Goal: Book appointment/travel/reservation

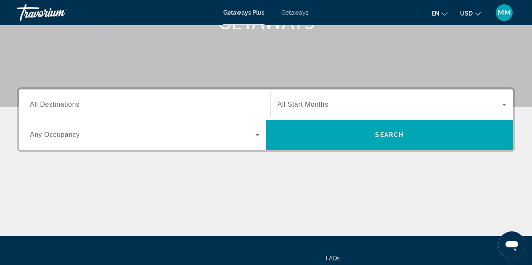
scroll to position [146, 0]
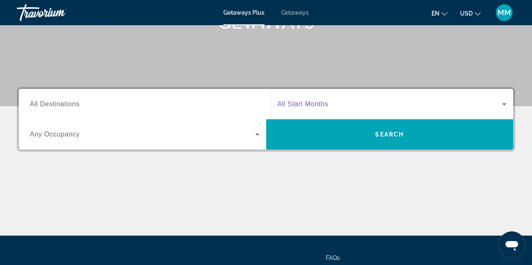
click at [505, 106] on icon "Search widget" at bounding box center [504, 104] width 10 height 10
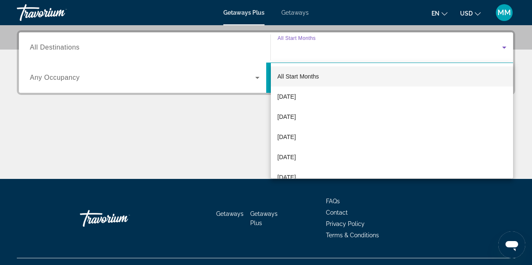
scroll to position [206, 0]
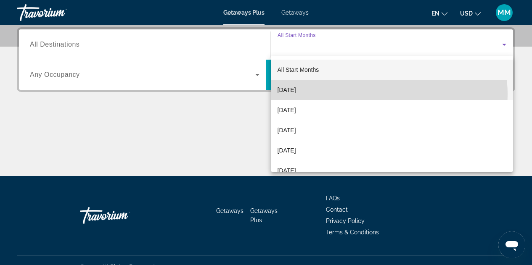
click at [381, 94] on mat-option "[DATE]" at bounding box center [392, 90] width 243 height 20
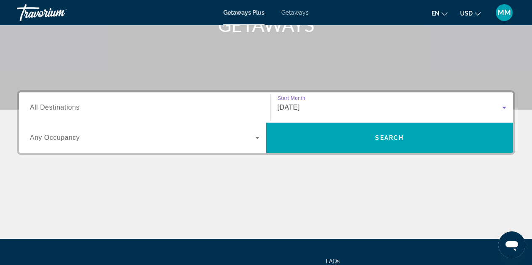
scroll to position [142, 0]
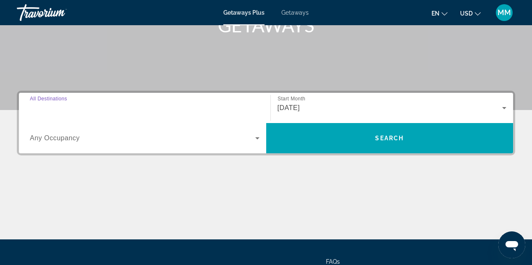
click at [81, 111] on input "Destination All Destinations" at bounding box center [145, 108] width 230 height 10
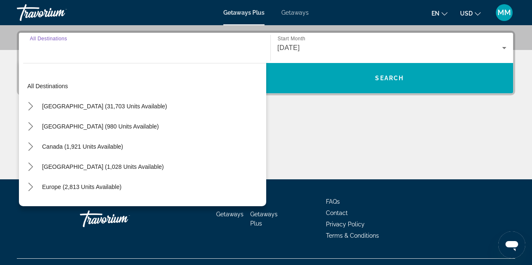
scroll to position [206, 0]
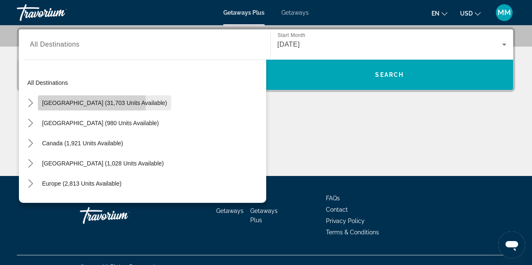
click at [85, 103] on span "[GEOGRAPHIC_DATA] (31,703 units available)" at bounding box center [104, 103] width 125 height 7
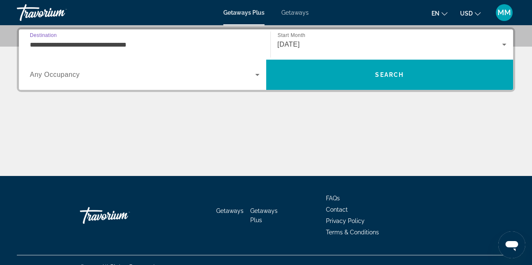
click at [196, 48] on input "**********" at bounding box center [145, 45] width 230 height 10
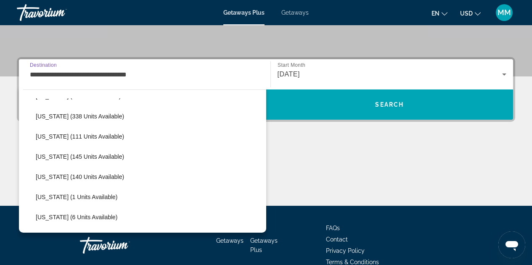
scroll to position [176, 0]
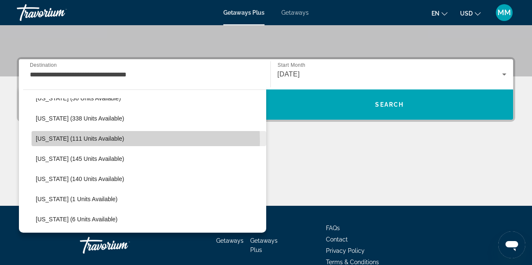
click at [86, 141] on span "[US_STATE] (111 units available)" at bounding box center [80, 138] width 88 height 7
type input "**********"
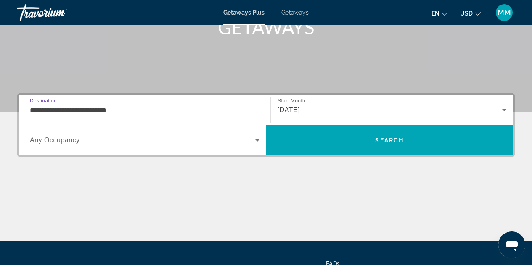
scroll to position [140, 0]
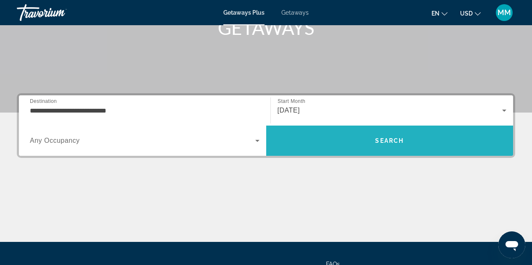
click at [389, 141] on span "Search" at bounding box center [389, 141] width 29 height 7
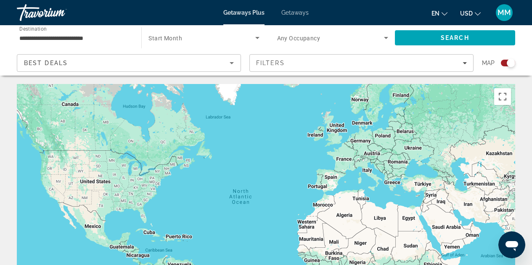
click at [259, 38] on icon "Search widget" at bounding box center [257, 38] width 10 height 10
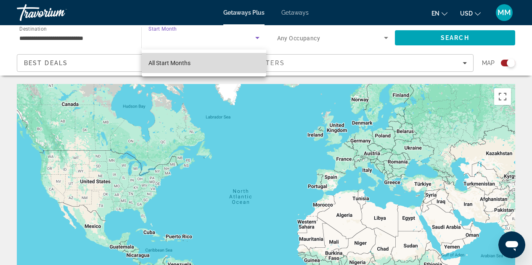
click at [181, 68] on span "All Start Months" at bounding box center [170, 63] width 42 height 10
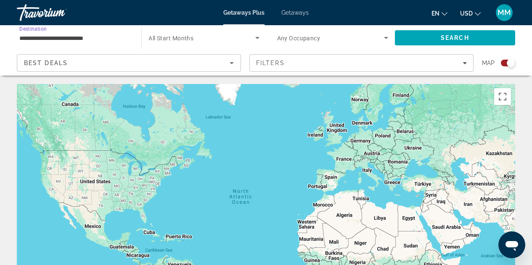
click at [79, 39] on input "**********" at bounding box center [74, 38] width 111 height 10
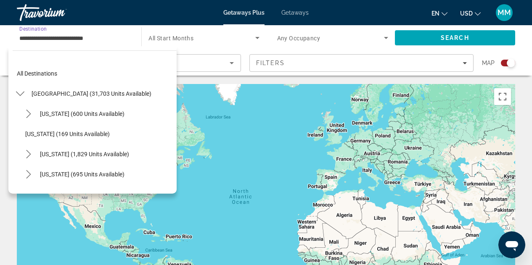
scroll to position [151, 0]
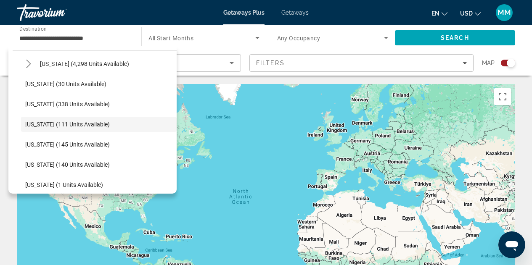
click at [170, 15] on div "Getaways Plus Getaways en English Español Français Italiano Português русский U…" at bounding box center [266, 13] width 532 height 22
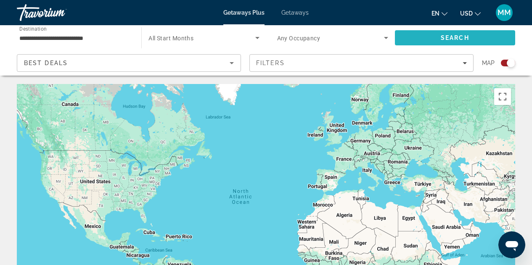
click at [465, 37] on span "Search" at bounding box center [455, 37] width 29 height 7
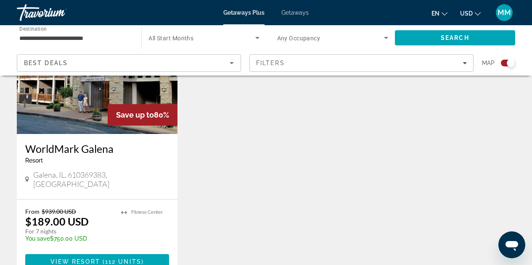
scroll to position [368, 0]
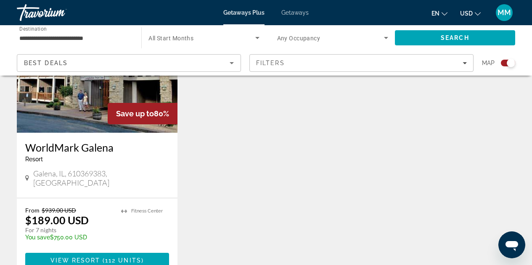
click at [294, 13] on span "Getaways" at bounding box center [294, 12] width 27 height 7
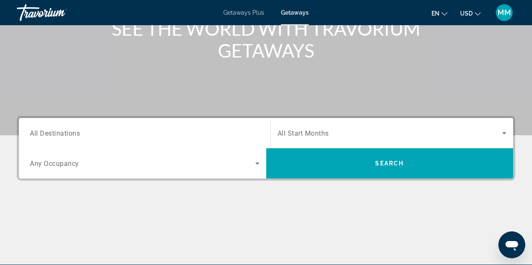
scroll to position [117, 0]
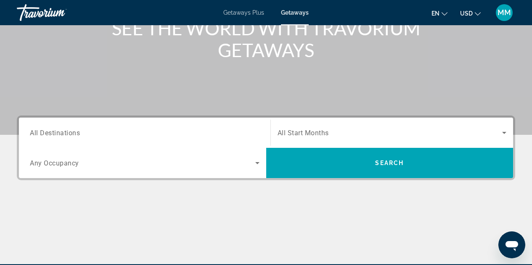
click at [73, 134] on span "All Destinations" at bounding box center [55, 133] width 50 height 8
click at [73, 134] on input "Destination All Destinations" at bounding box center [145, 133] width 230 height 10
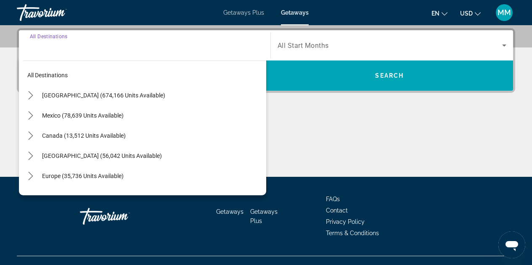
scroll to position [206, 0]
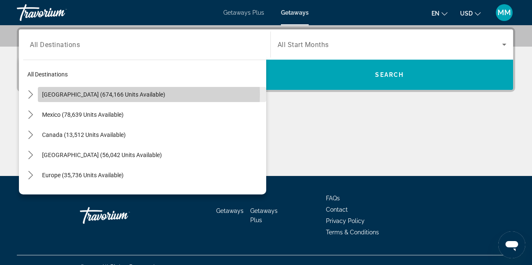
click at [78, 95] on span "[GEOGRAPHIC_DATA] (674,166 units available)" at bounding box center [103, 94] width 123 height 7
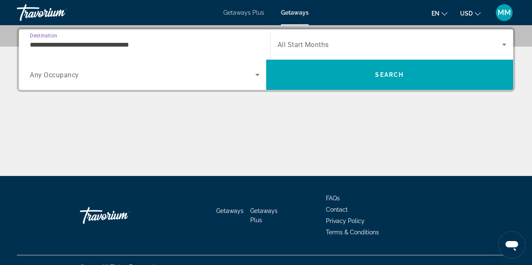
click at [170, 45] on input "**********" at bounding box center [145, 45] width 230 height 10
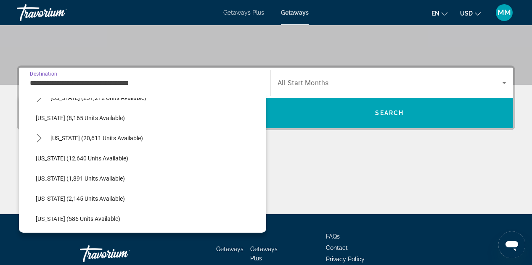
scroll to position [159, 0]
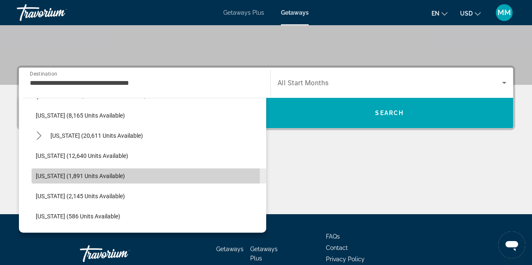
click at [75, 177] on span "[US_STATE] (1,891 units available)" at bounding box center [80, 176] width 89 height 7
type input "**********"
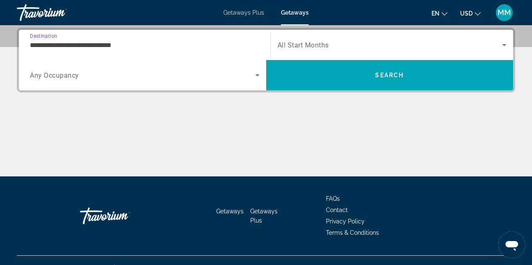
scroll to position [206, 0]
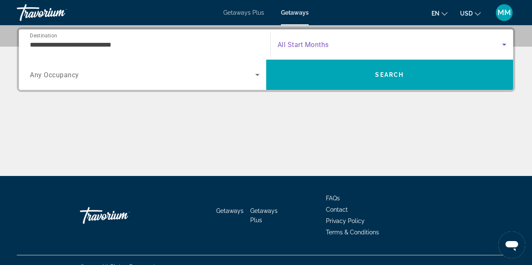
click at [504, 46] on icon "Search widget" at bounding box center [504, 45] width 10 height 10
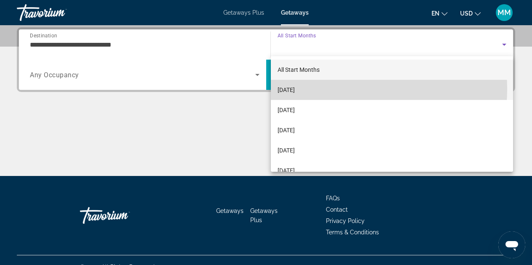
click at [337, 89] on mat-option "[DATE]" at bounding box center [392, 90] width 243 height 20
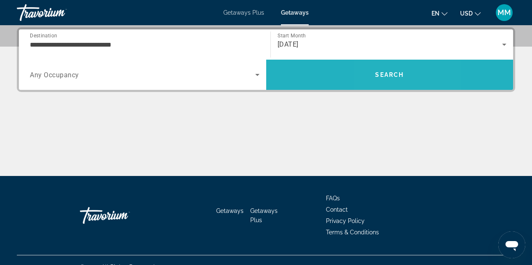
click at [380, 74] on span "Search" at bounding box center [389, 75] width 29 height 7
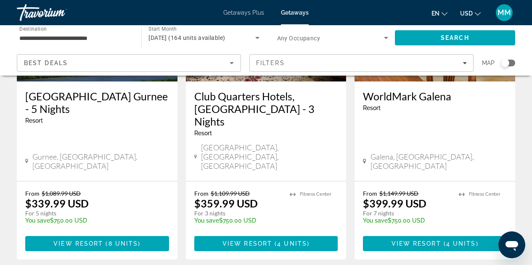
scroll to position [467, 0]
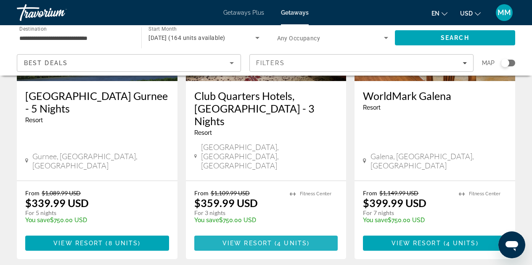
click at [278, 240] on span "4 units" at bounding box center [292, 243] width 30 height 7
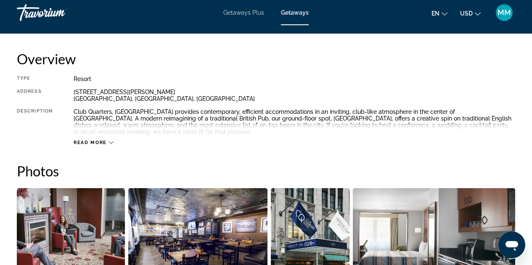
scroll to position [417, 0]
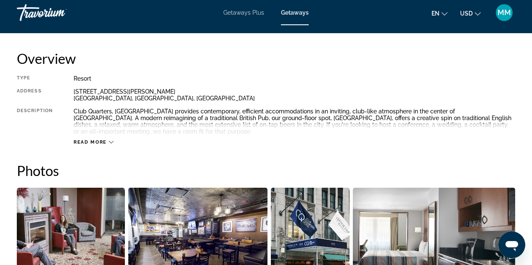
click at [110, 142] on icon "Main content" at bounding box center [111, 142] width 5 height 3
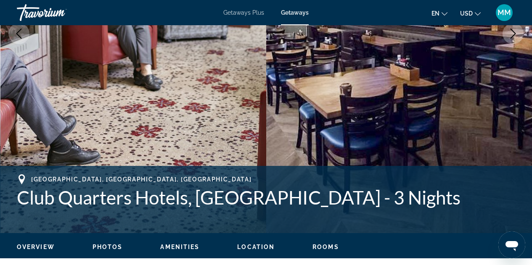
scroll to position [0, 0]
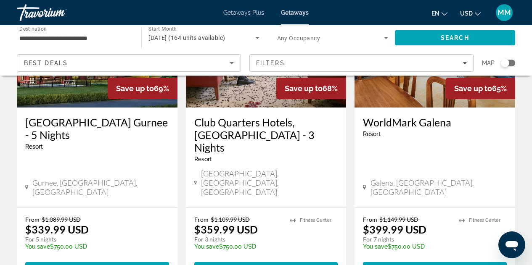
scroll to position [440, 0]
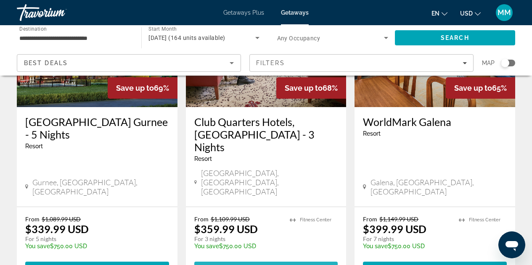
click at [276, 265] on span "( 4 units )" at bounding box center [290, 269] width 37 height 7
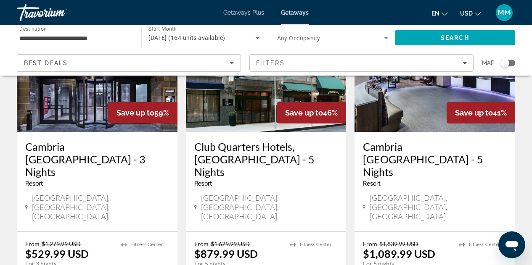
scroll to position [746, 0]
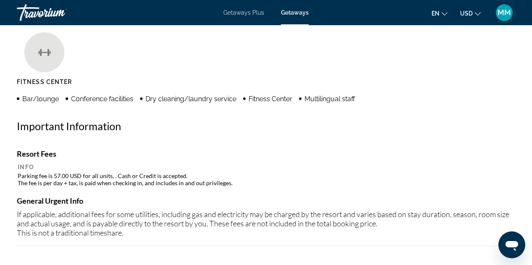
scroll to position [825, 0]
